Goal: Check status

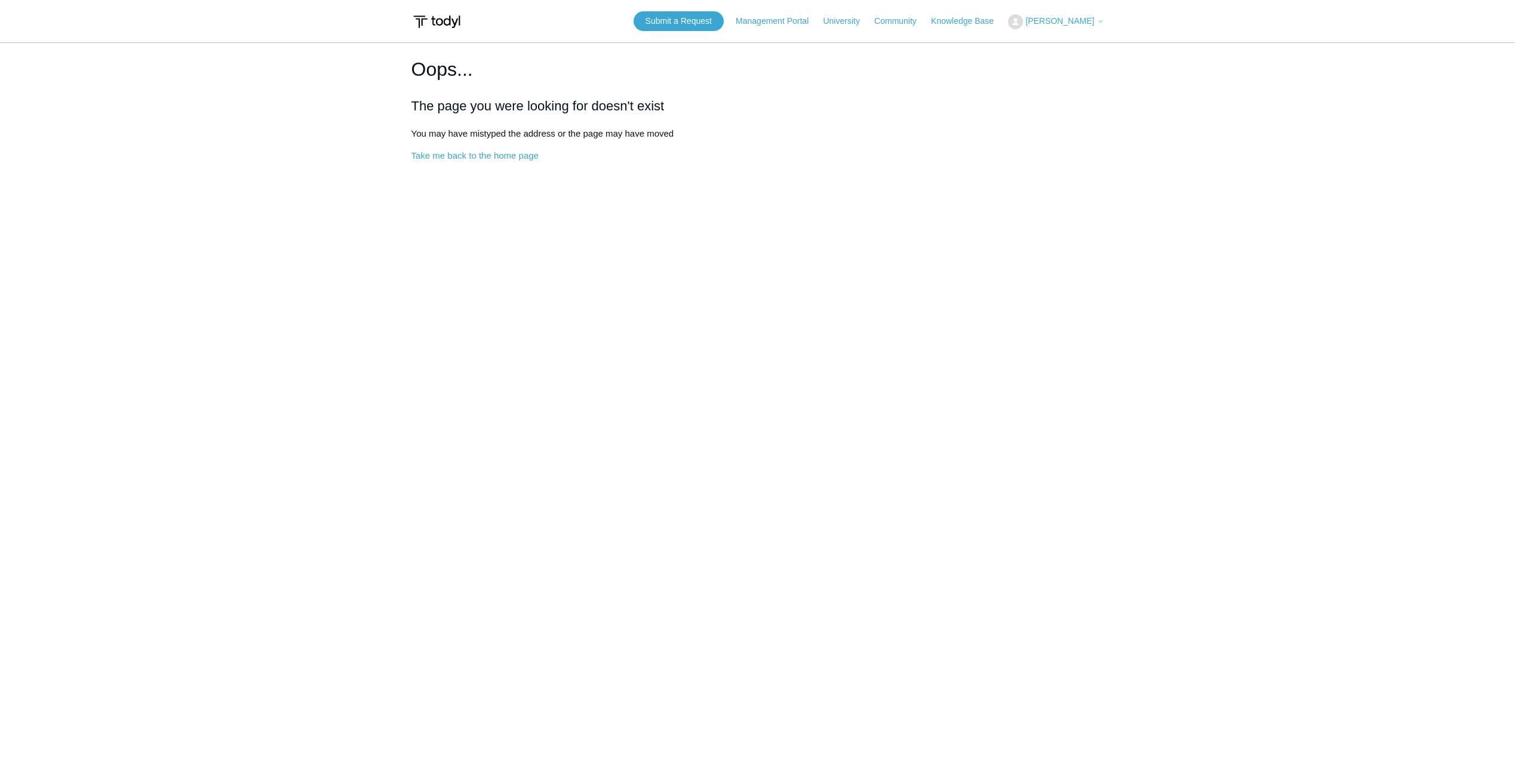
click at [1049, 19] on span "[PERSON_NAME]" at bounding box center [1059, 21] width 69 height 9
click at [1052, 47] on link "My Support Requests" at bounding box center [1067, 47] width 117 height 21
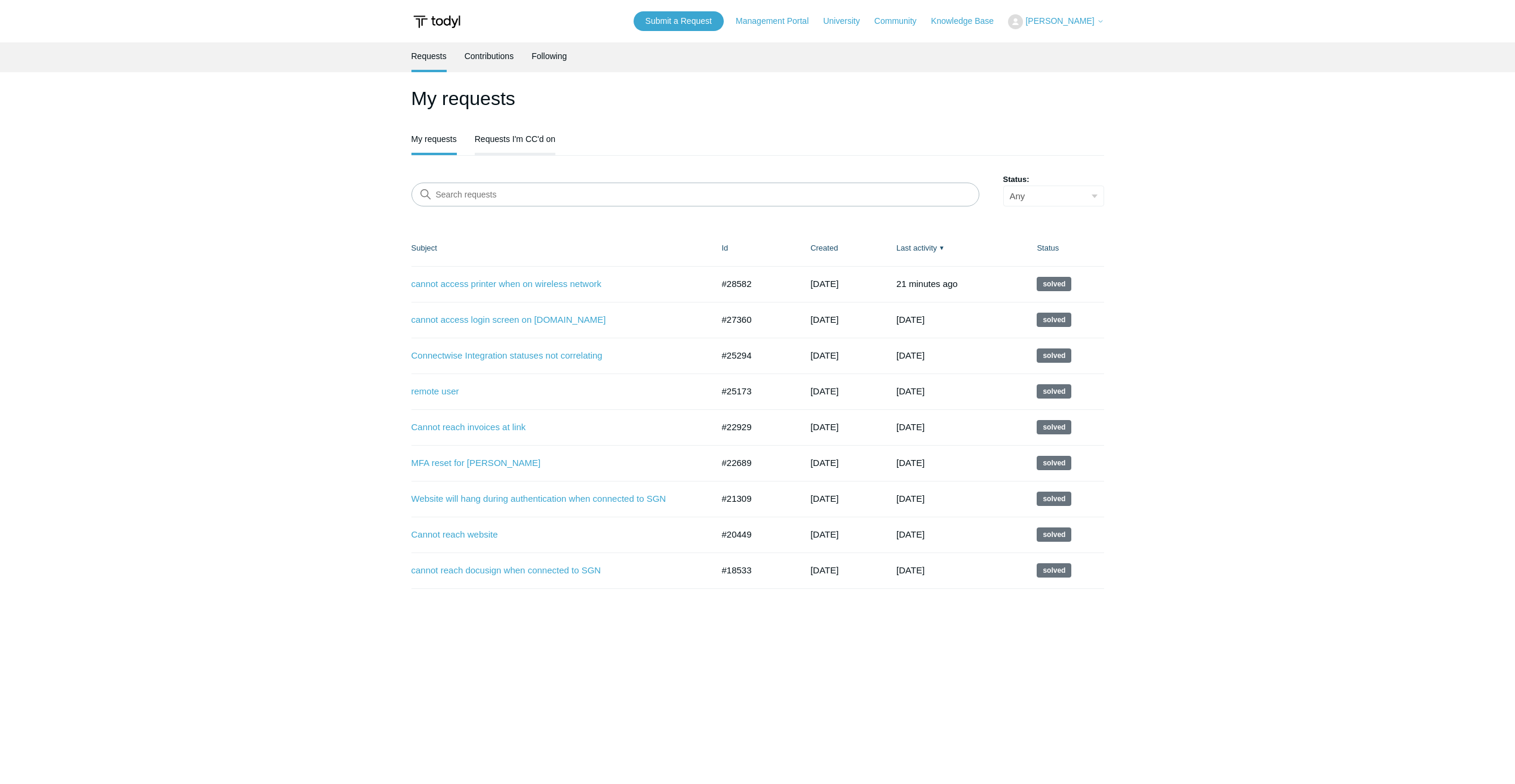
click at [532, 136] on link "Requests I'm CC'd on" at bounding box center [514, 138] width 80 height 25
